Goal: Transaction & Acquisition: Purchase product/service

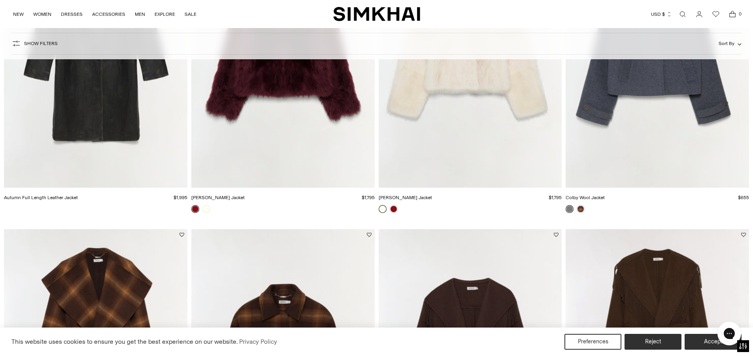
scroll to position [79, 0]
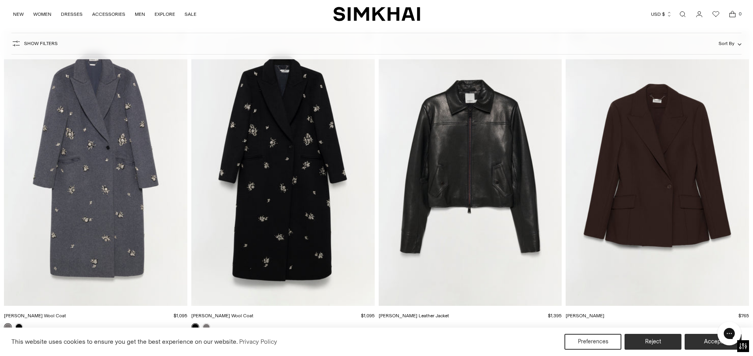
click at [0, 0] on img "Gianni Embellished Wool Coat" at bounding box center [0, 0] width 0 height 0
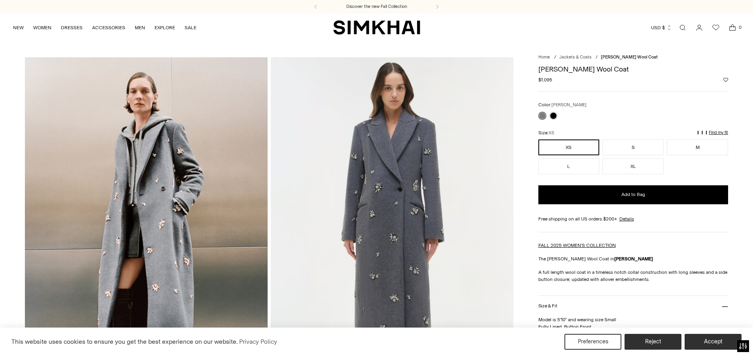
click at [406, 226] on img at bounding box center [392, 239] width 243 height 364
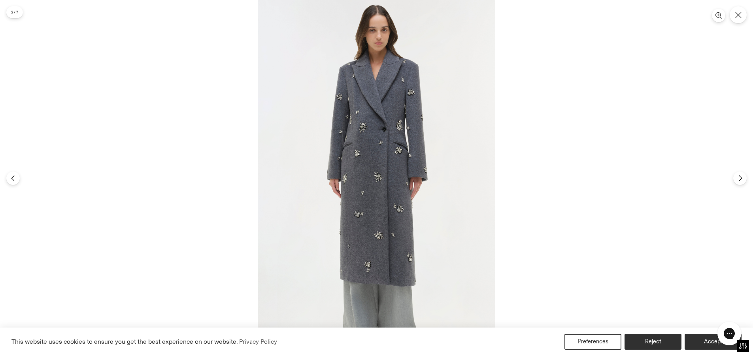
click at [357, 138] on img at bounding box center [377, 178] width 238 height 356
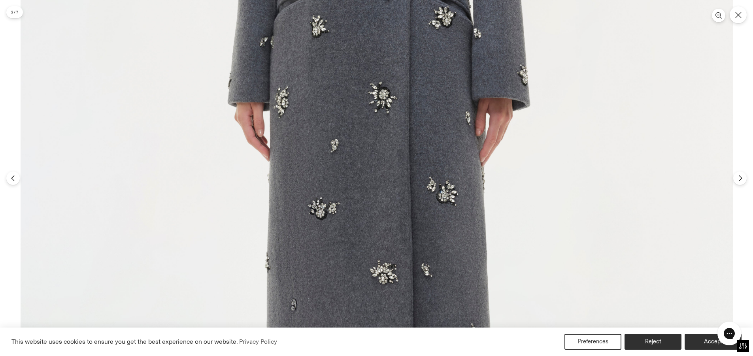
click at [688, 184] on img at bounding box center [377, 100] width 713 height 1069
